Goal: Task Accomplishment & Management: Complete application form

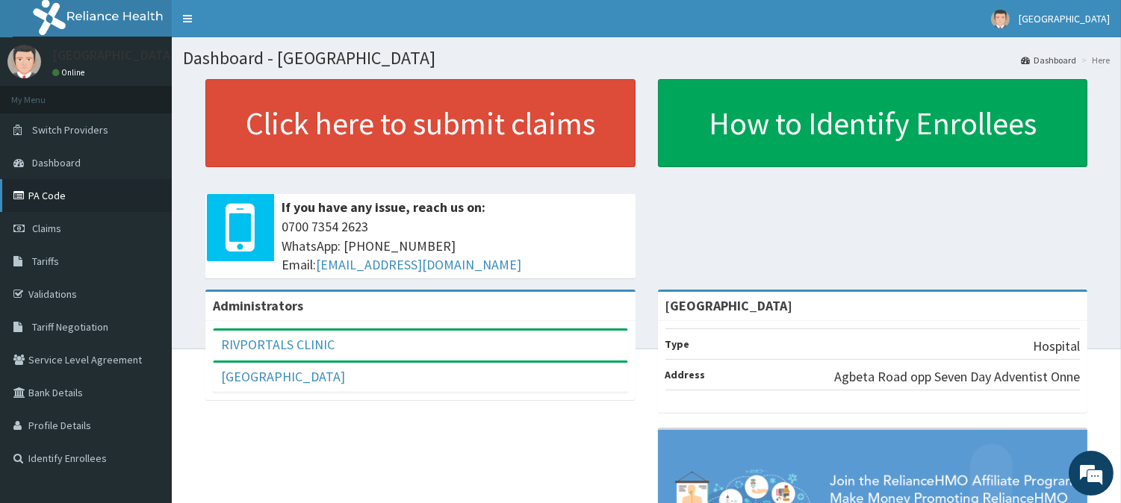
click at [140, 190] on link "PA Code" at bounding box center [86, 195] width 172 height 33
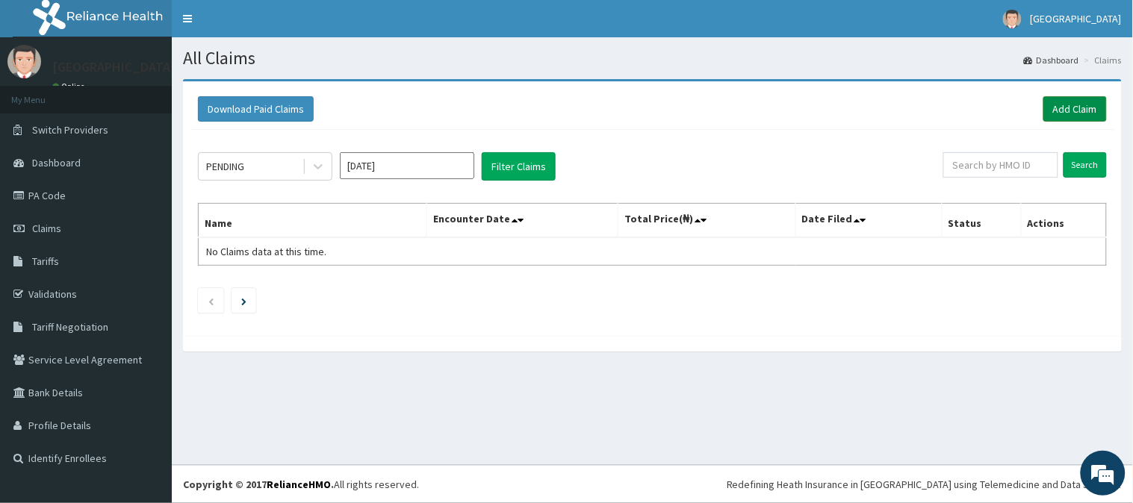
click at [1055, 106] on link "Add Claim" at bounding box center [1074, 108] width 63 height 25
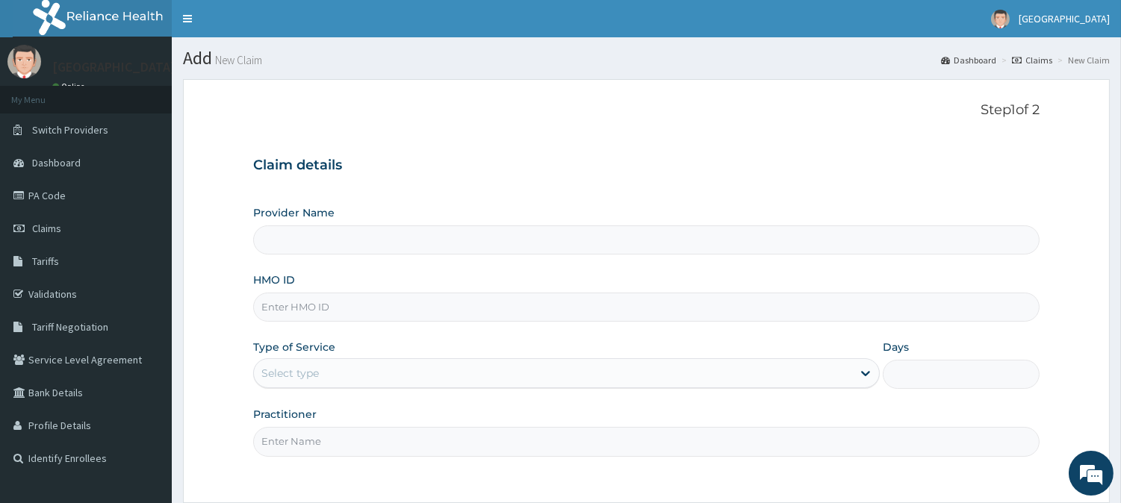
click at [388, 303] on input "HMO ID" at bounding box center [646, 307] width 786 height 29
type input "UP"
type input "[GEOGRAPHIC_DATA]"
type input "UPC/10084/A"
click at [80, 196] on link "PA Code" at bounding box center [86, 195] width 172 height 33
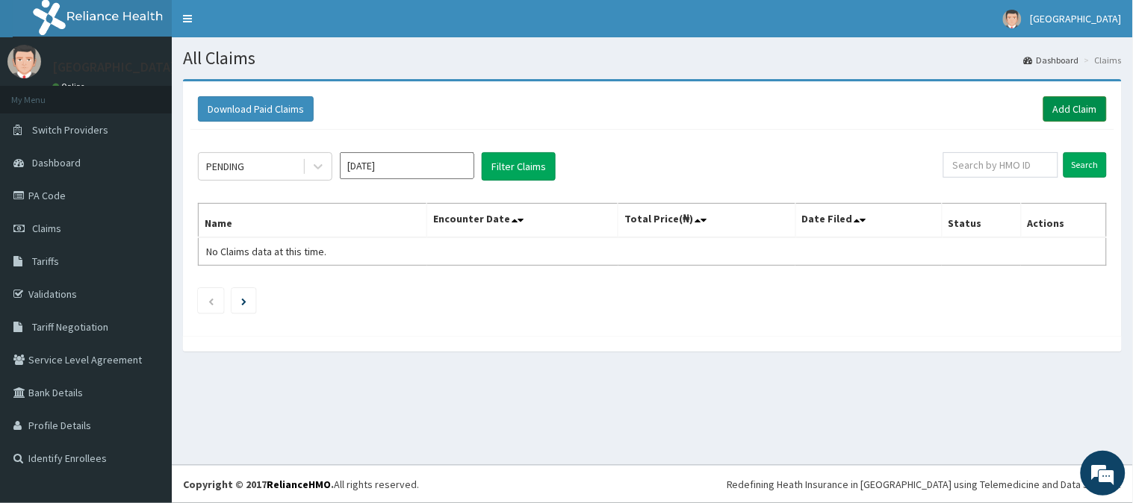
click at [1079, 102] on link "Add Claim" at bounding box center [1074, 108] width 63 height 25
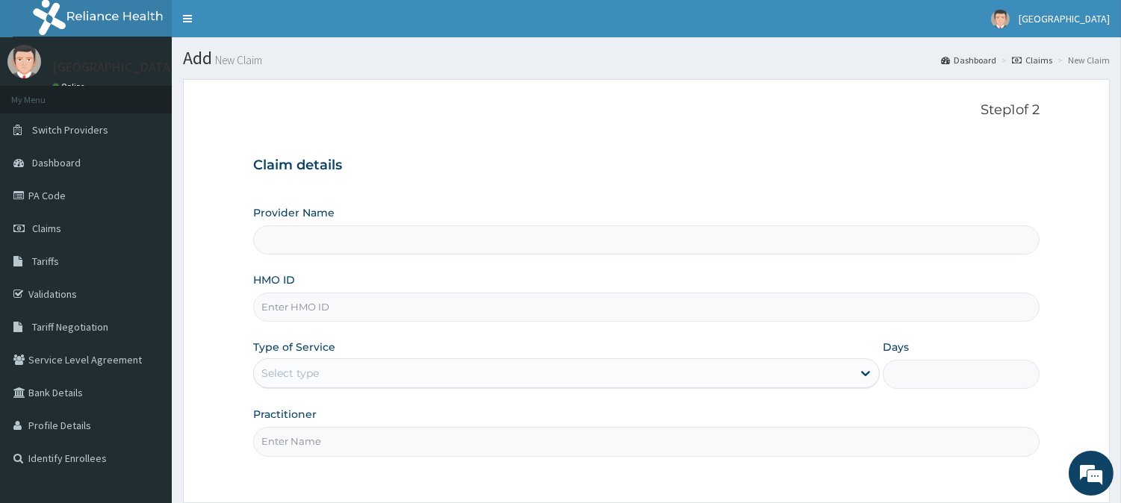
click at [521, 296] on input "HMO ID" at bounding box center [646, 307] width 786 height 29
type input "[GEOGRAPHIC_DATA]"
type input "UPC/10084/A"
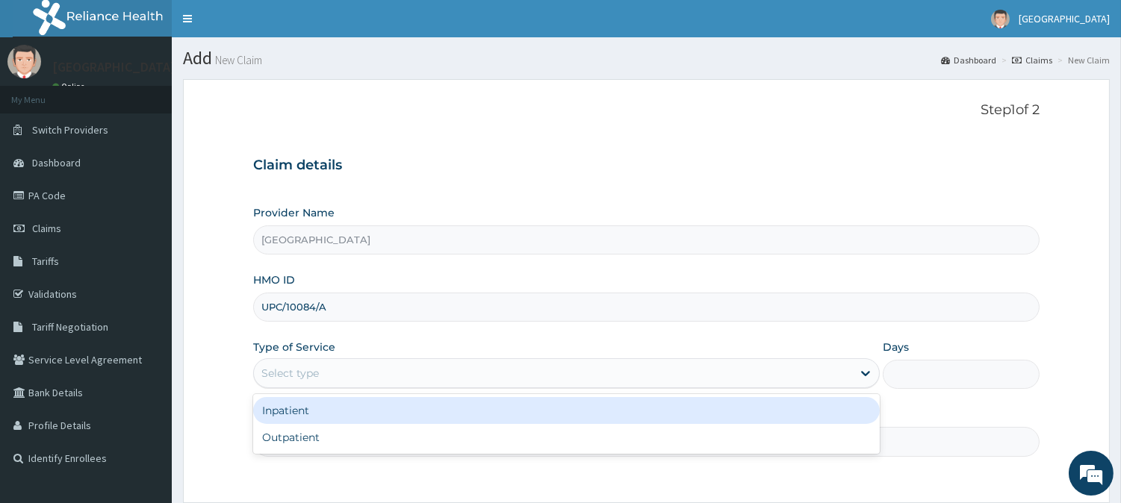
click at [523, 370] on div "Select type" at bounding box center [553, 373] width 598 height 24
click at [521, 417] on div "Inpatient" at bounding box center [566, 410] width 627 height 27
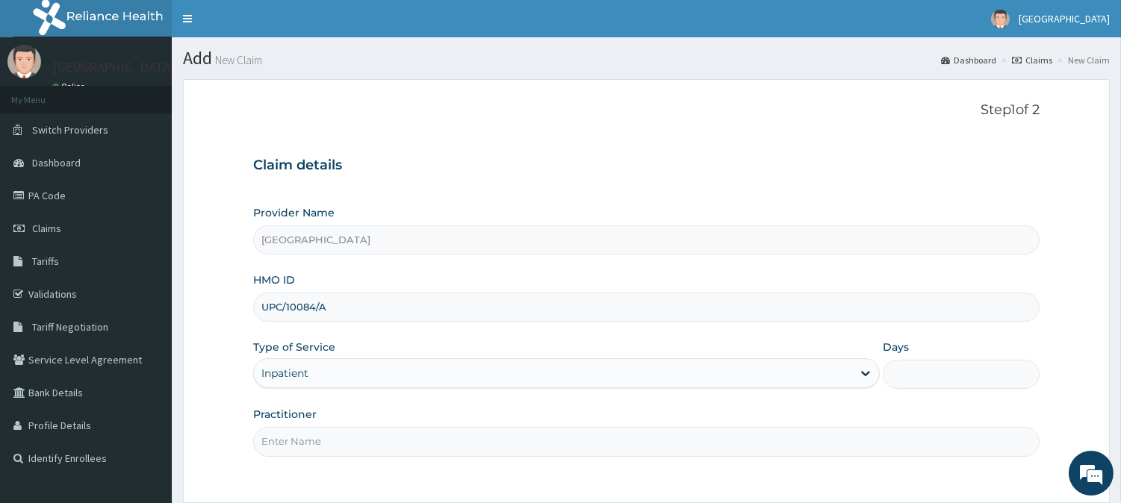
click at [904, 378] on input "Days" at bounding box center [961, 374] width 157 height 29
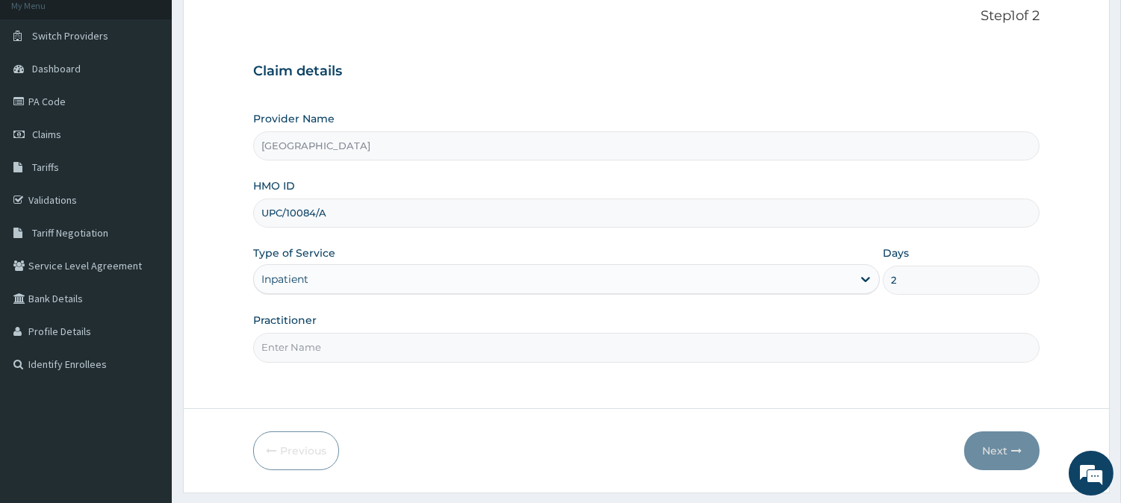
scroll to position [133, 0]
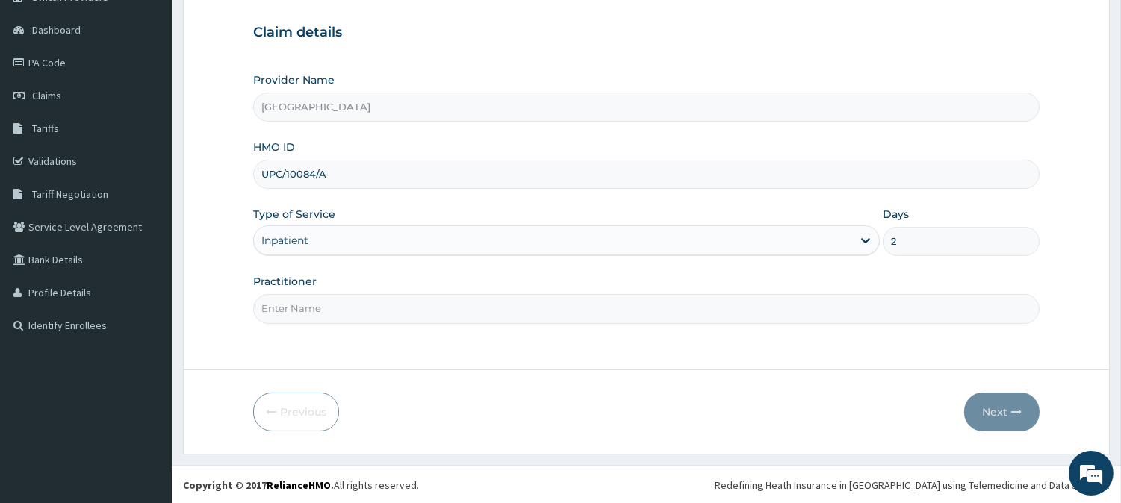
type input "2"
click at [453, 315] on input "Practitioner" at bounding box center [646, 308] width 786 height 29
type input "DR. LEMII CLETUS"
click at [1008, 412] on button "Next" at bounding box center [1001, 412] width 75 height 39
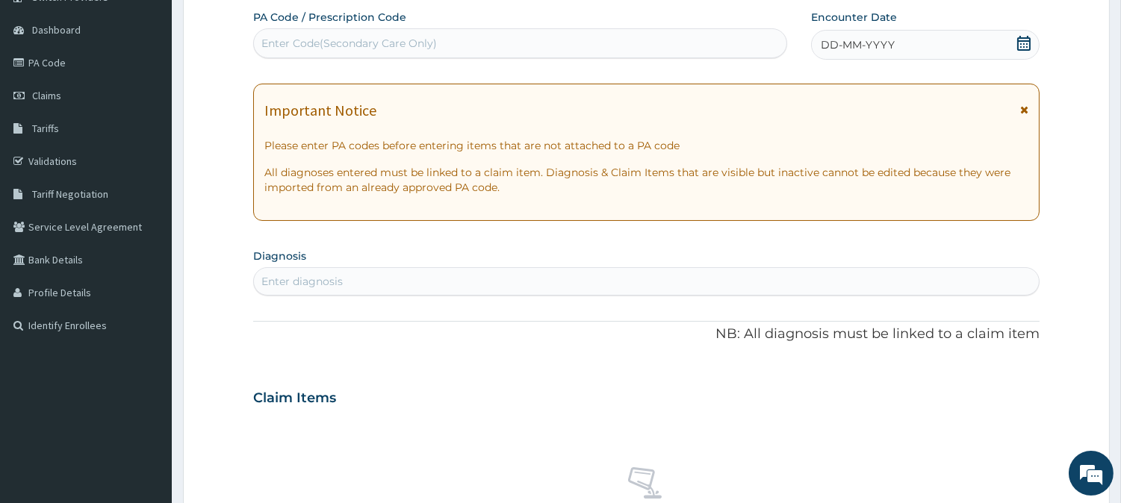
click at [648, 46] on div "Enter Code(Secondary Care Only)" at bounding box center [520, 43] width 532 height 24
paste input "PA/8ADDBC"
type input "PA/8ADDBC"
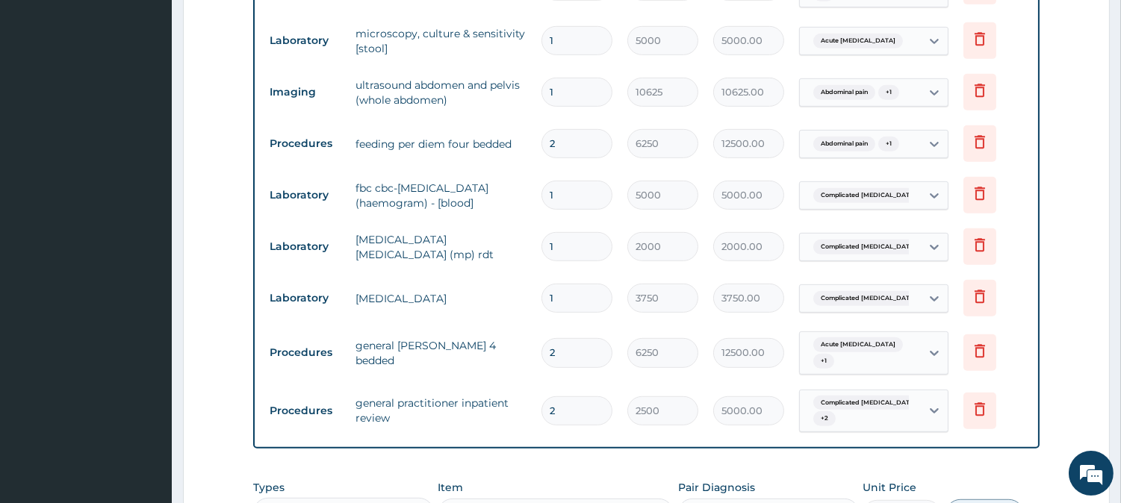
scroll to position [1742, 0]
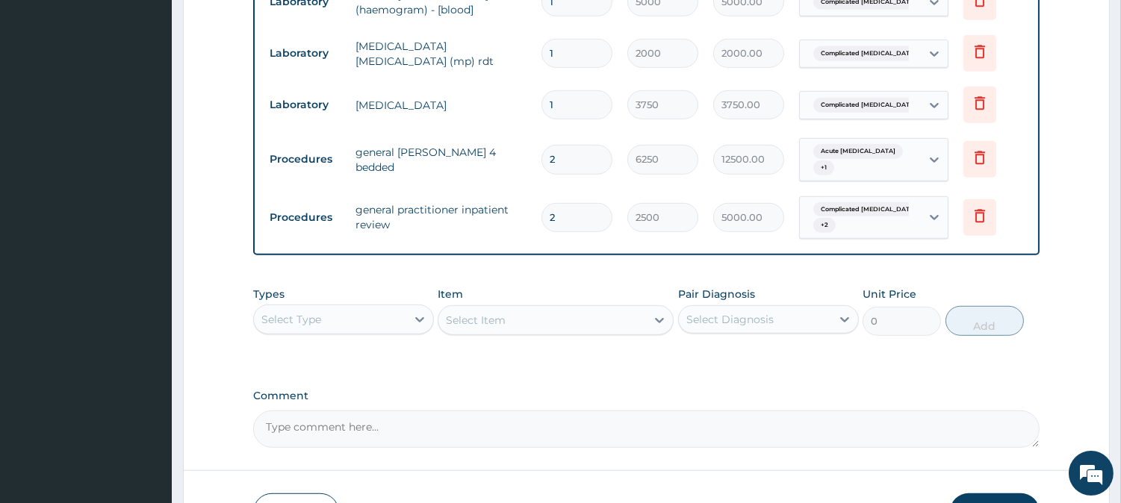
click at [999, 494] on button "Submit" at bounding box center [995, 513] width 90 height 39
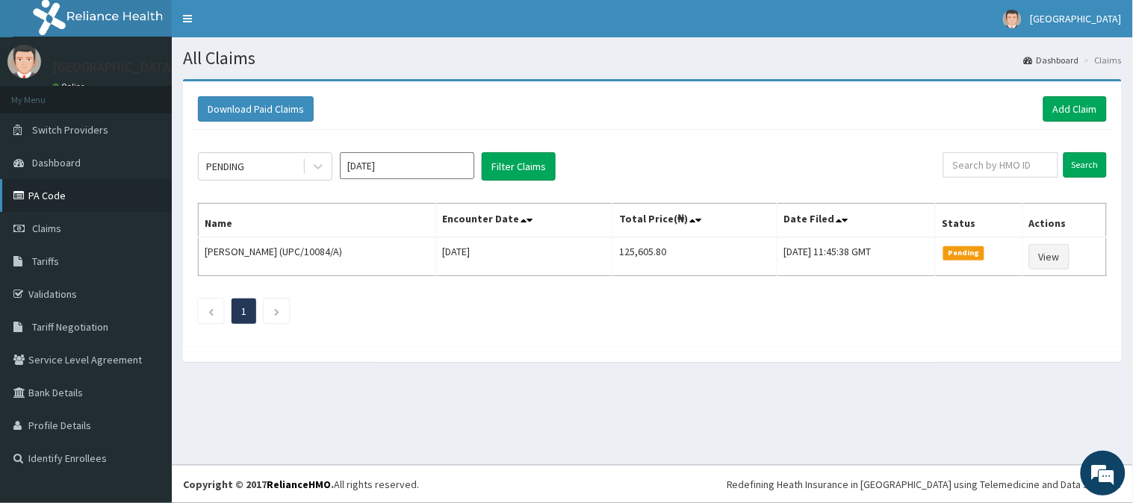
click at [65, 199] on link "PA Code" at bounding box center [86, 195] width 172 height 33
